Goal: Transaction & Acquisition: Subscribe to service/newsletter

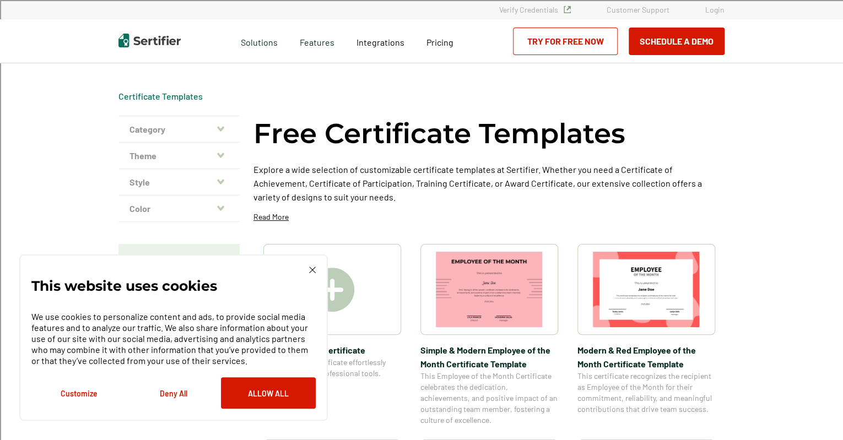
click at [171, 392] on button "Deny All" at bounding box center [173, 393] width 95 height 31
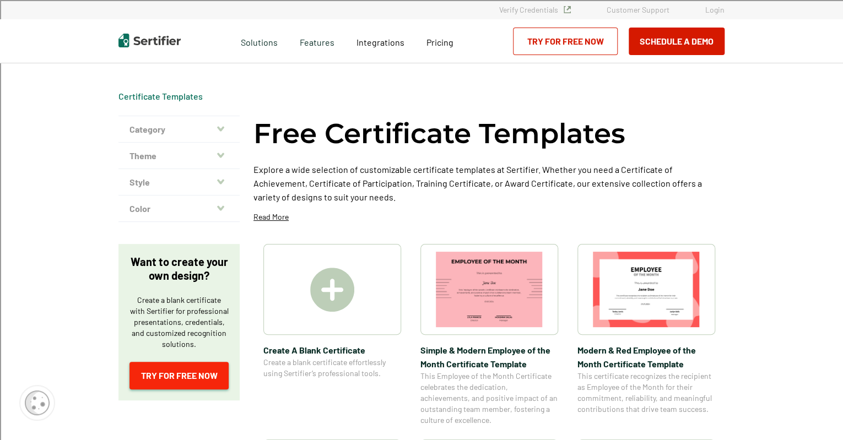
click at [181, 372] on link "Try for Free Now" at bounding box center [179, 376] width 99 height 28
